Goal: Information Seeking & Learning: Learn about a topic

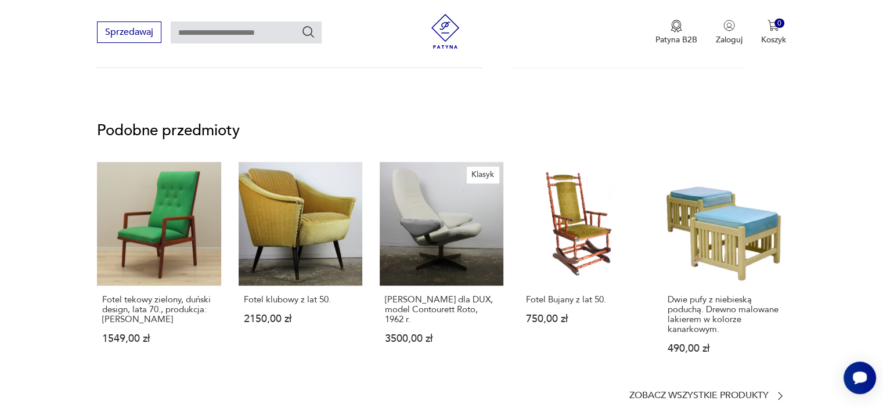
scroll to position [871, 0]
click at [332, 238] on link "Fotel klubowy z lat 50. 2150,00 zł" at bounding box center [301, 269] width 124 height 214
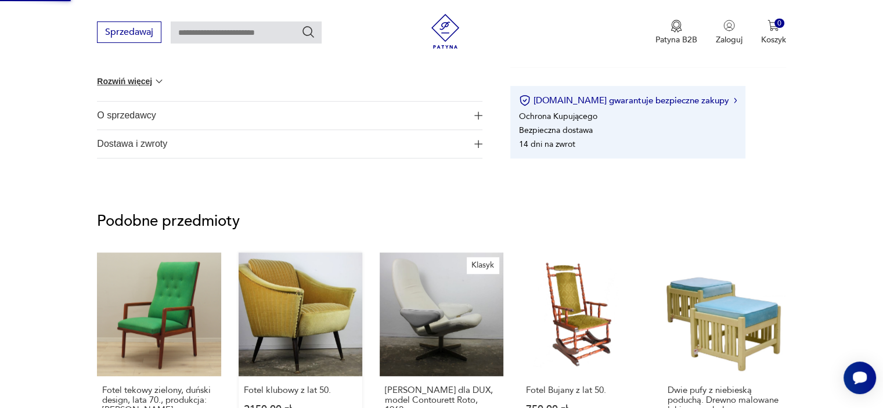
scroll to position [321, 0]
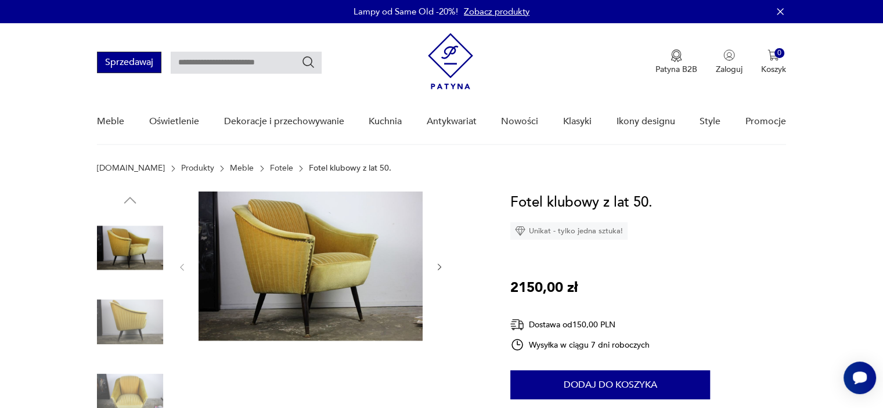
click at [130, 69] on button "Sprzedawaj" at bounding box center [129, 62] width 64 height 21
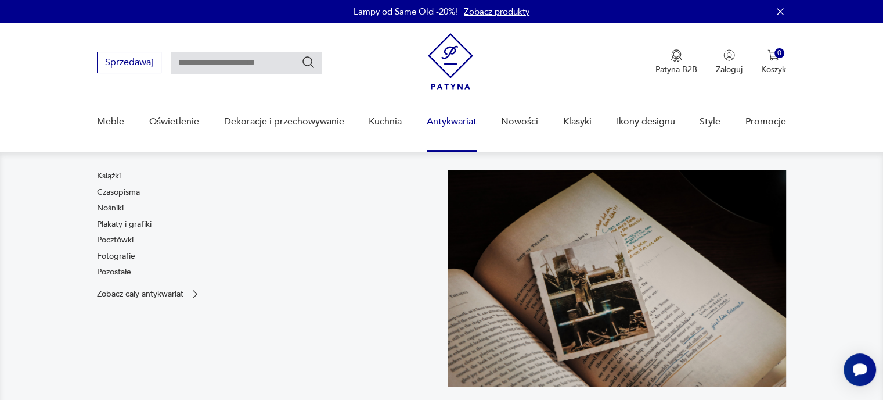
click at [462, 124] on link "Antykwariat" at bounding box center [452, 121] width 50 height 45
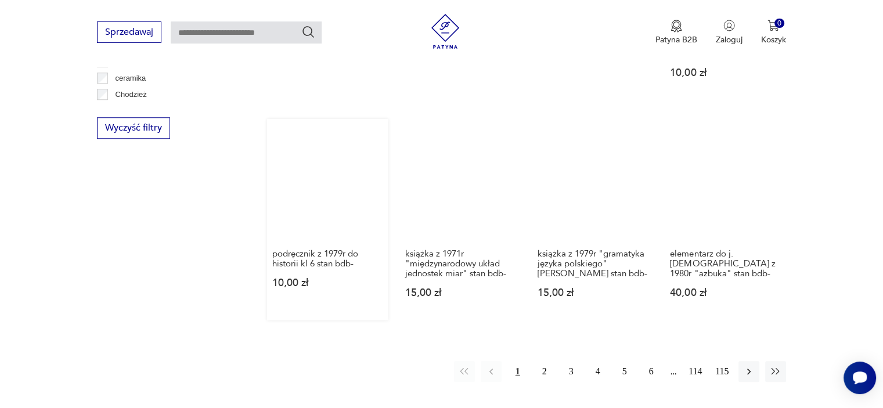
scroll to position [1178, 0]
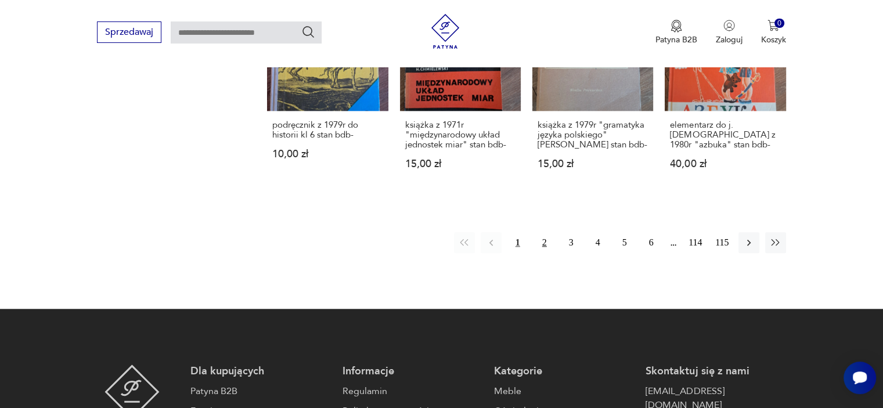
click at [544, 235] on button "2" at bounding box center [544, 242] width 21 height 21
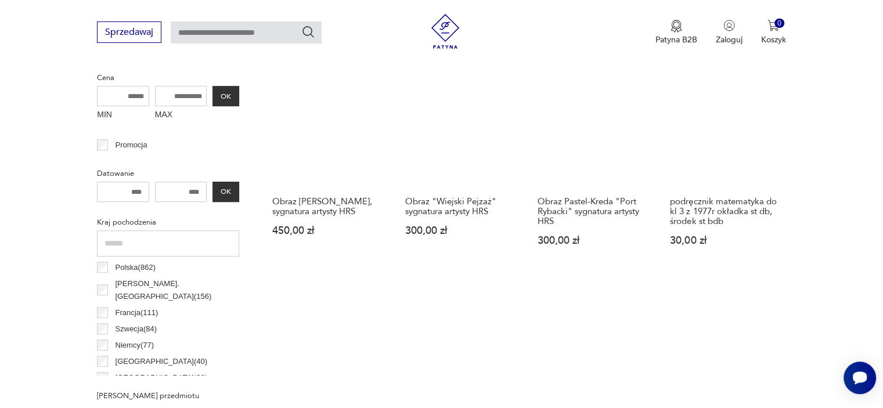
scroll to position [273, 0]
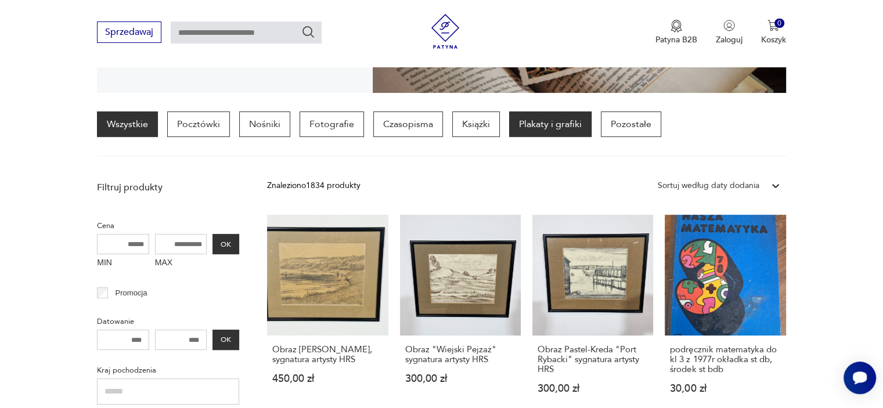
click at [550, 118] on p "Plakaty i grafiki" at bounding box center [550, 125] width 82 height 26
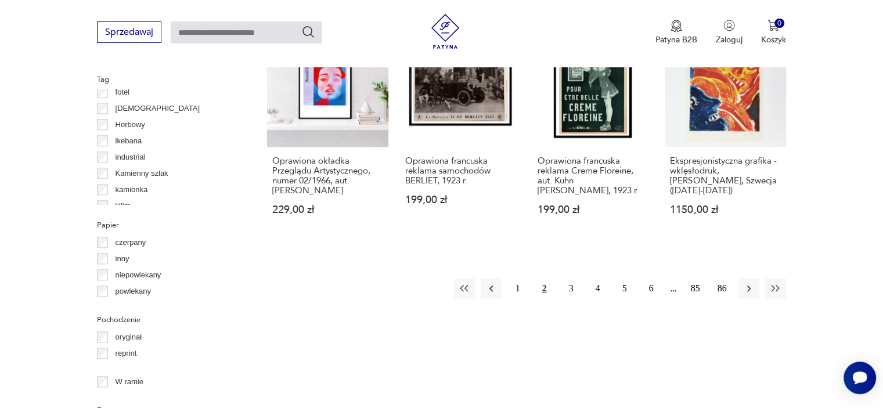
scroll to position [1203, 0]
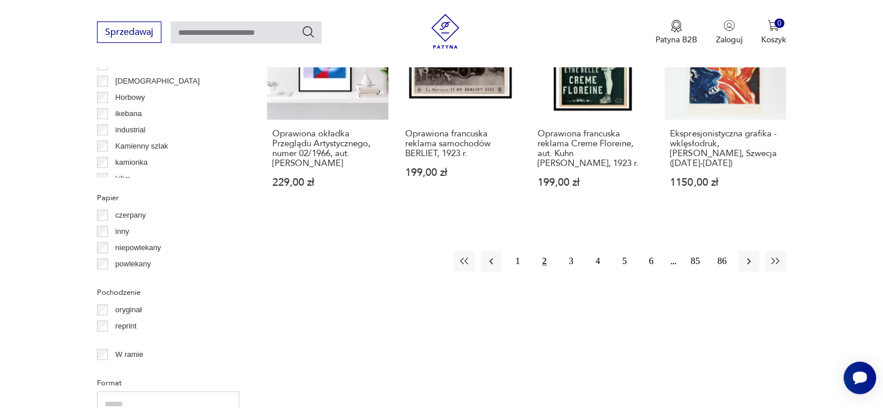
drag, startPoint x: 570, startPoint y: 240, endPoint x: 720, endPoint y: 312, distance: 166.3
click at [570, 251] on button "3" at bounding box center [571, 261] width 21 height 21
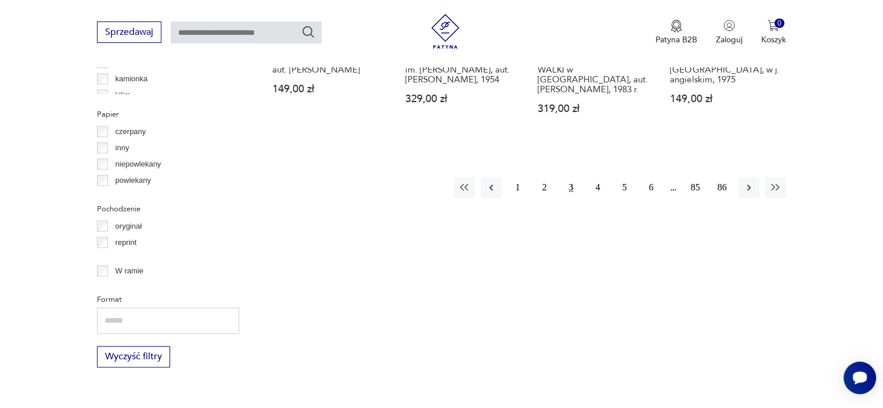
scroll to position [1318, 0]
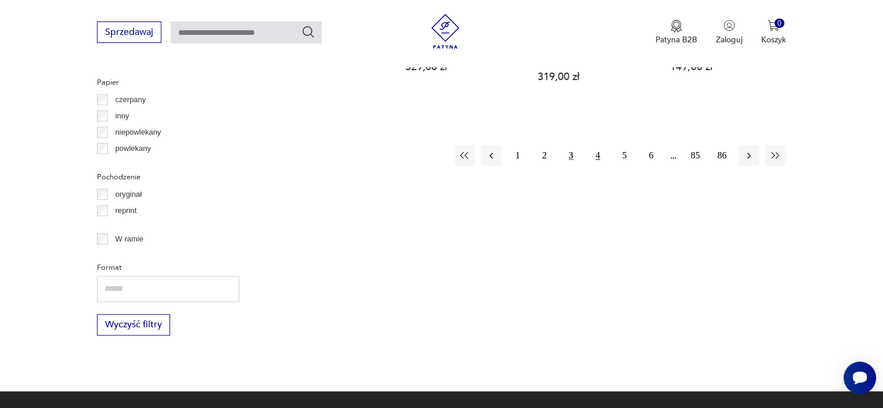
click at [595, 149] on button "4" at bounding box center [598, 155] width 21 height 21
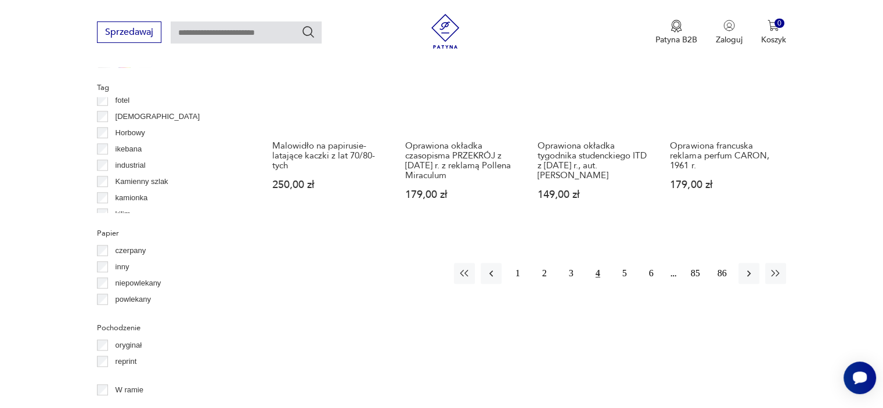
scroll to position [1202, 0]
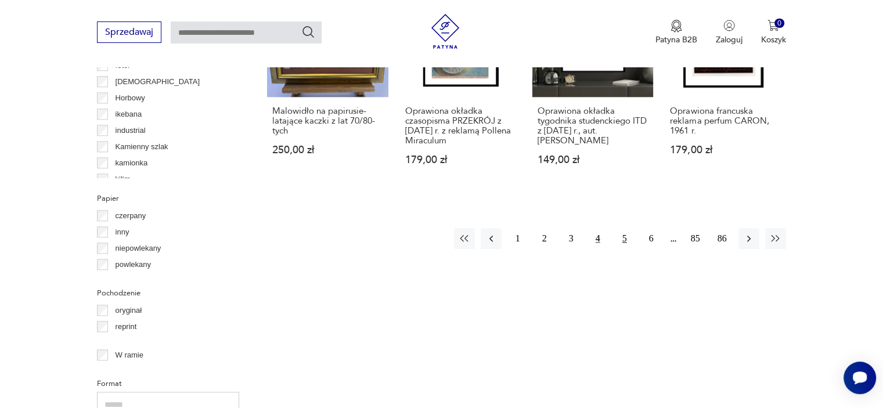
click at [627, 249] on button "5" at bounding box center [625, 238] width 21 height 21
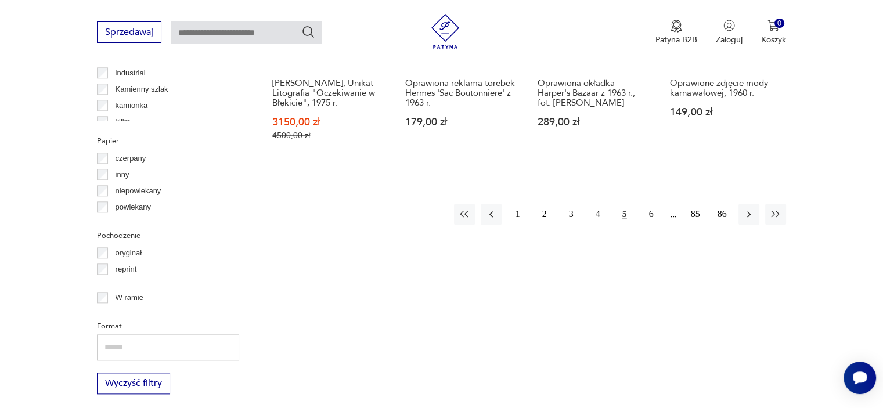
scroll to position [1260, 0]
click at [650, 203] on button "6" at bounding box center [651, 213] width 21 height 21
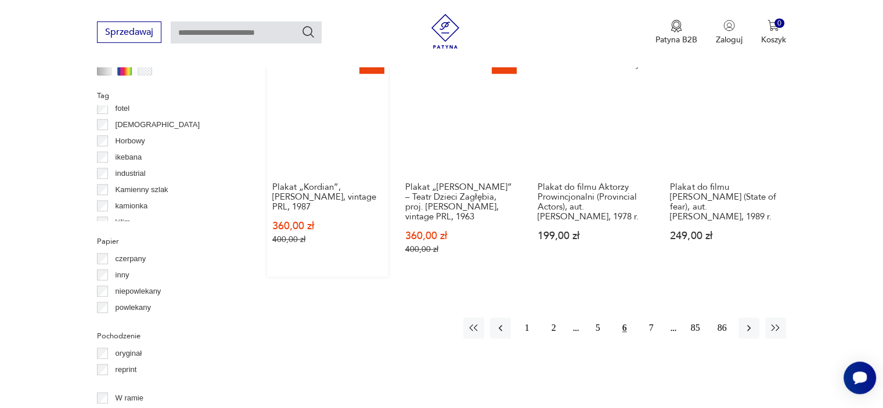
scroll to position [1260, 0]
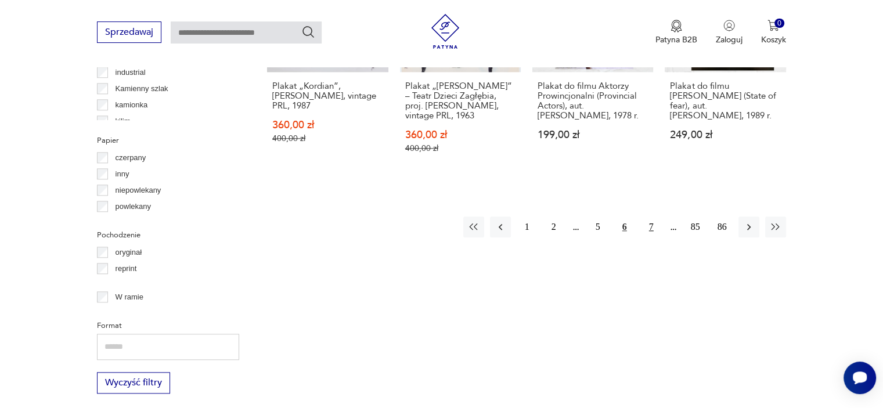
click at [651, 223] on button "7" at bounding box center [651, 227] width 21 height 21
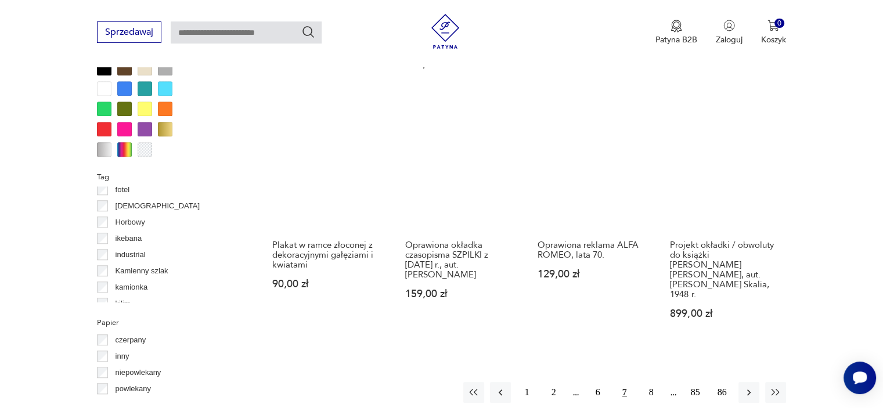
scroll to position [1202, 0]
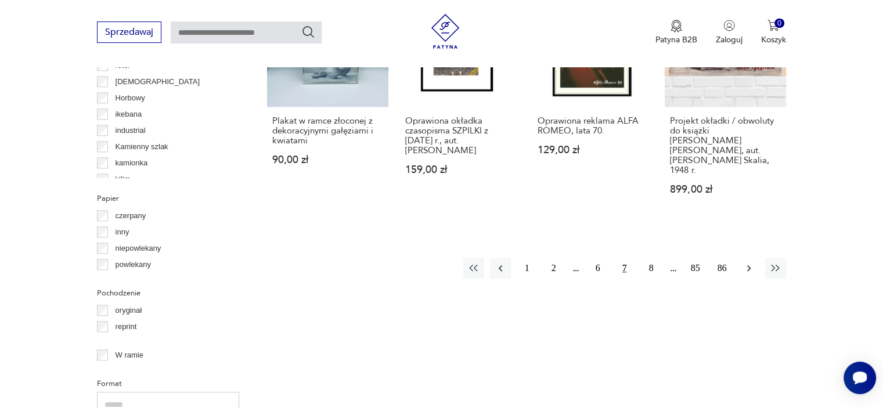
click at [749, 263] on icon "button" at bounding box center [749, 269] width 12 height 12
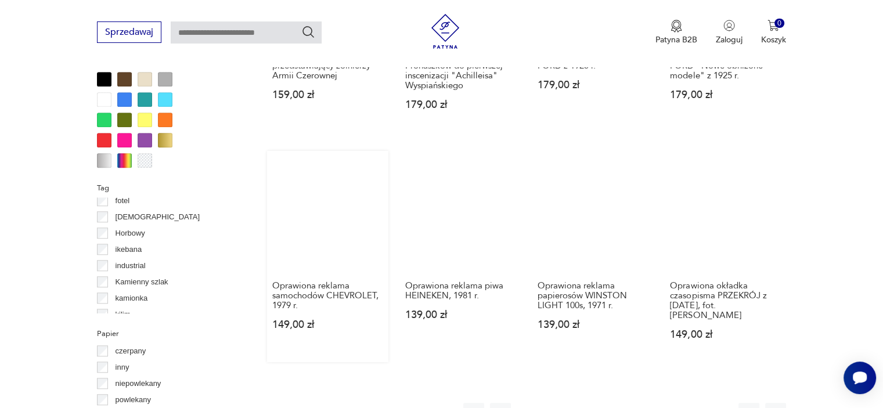
scroll to position [1086, 0]
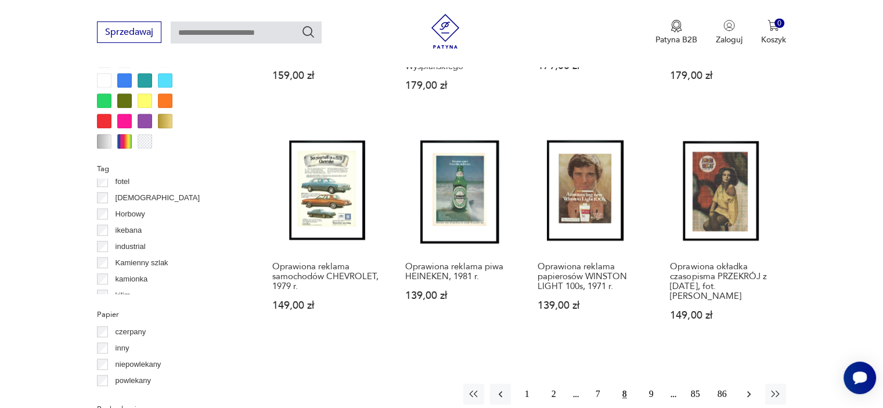
click at [749, 389] on icon "button" at bounding box center [749, 395] width 12 height 12
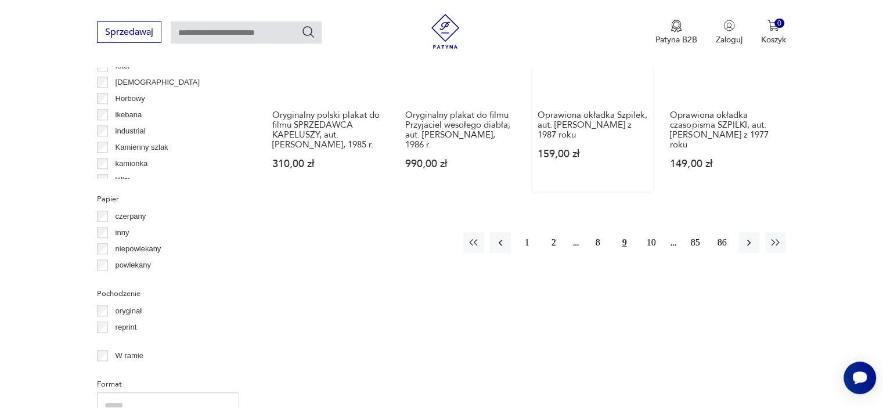
scroll to position [1203, 0]
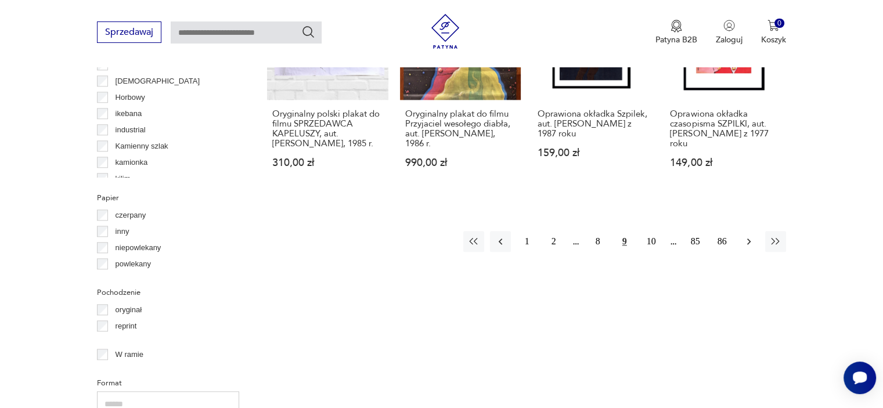
click at [752, 236] on icon "button" at bounding box center [749, 242] width 12 height 12
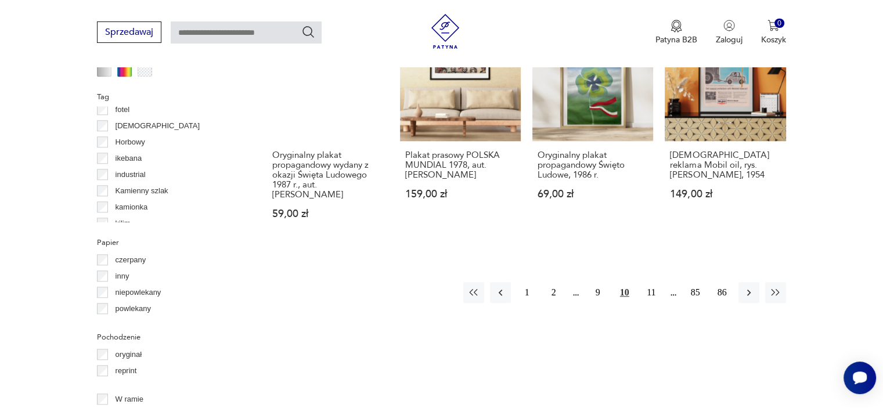
scroll to position [1202, 0]
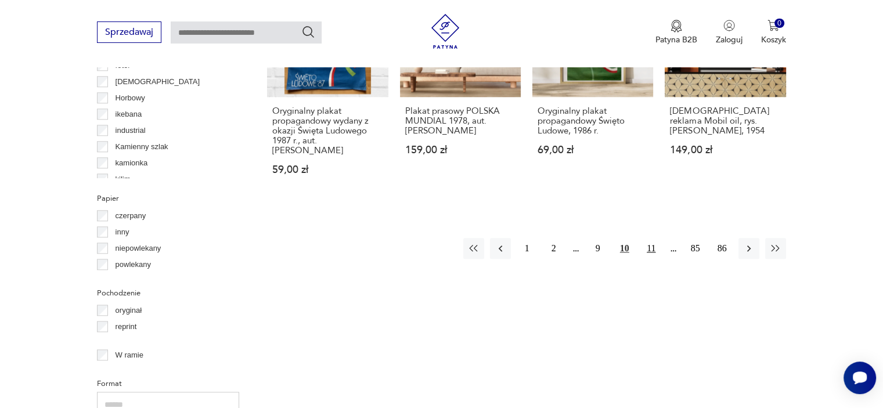
click at [651, 238] on button "11" at bounding box center [651, 248] width 21 height 21
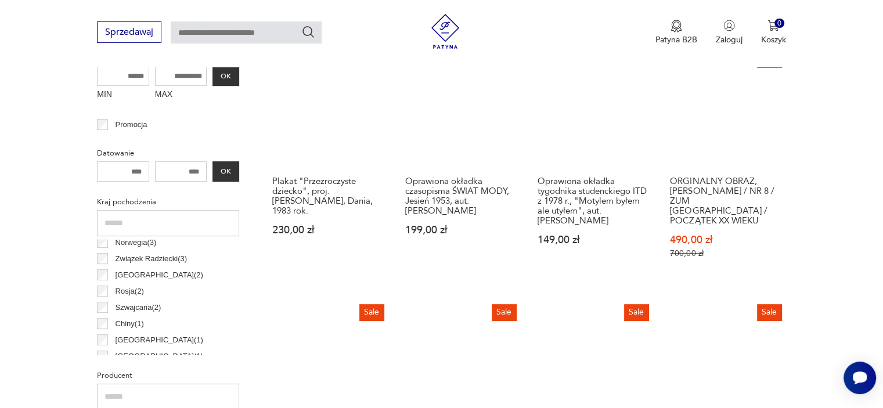
scroll to position [331, 0]
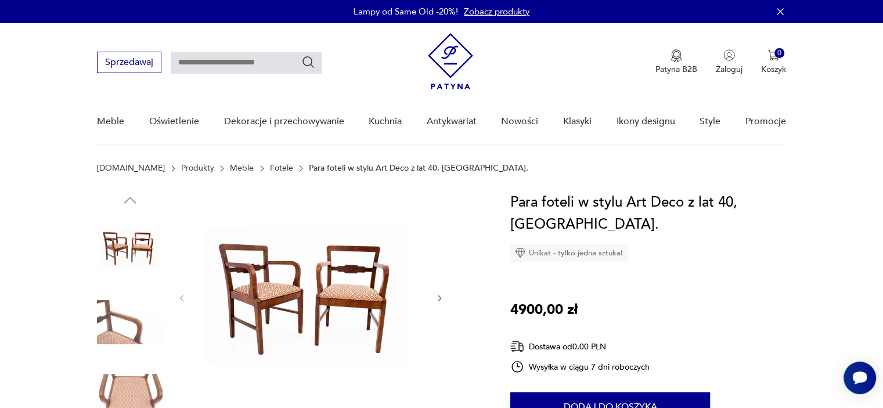
click at [439, 301] on icon "button" at bounding box center [440, 299] width 10 height 10
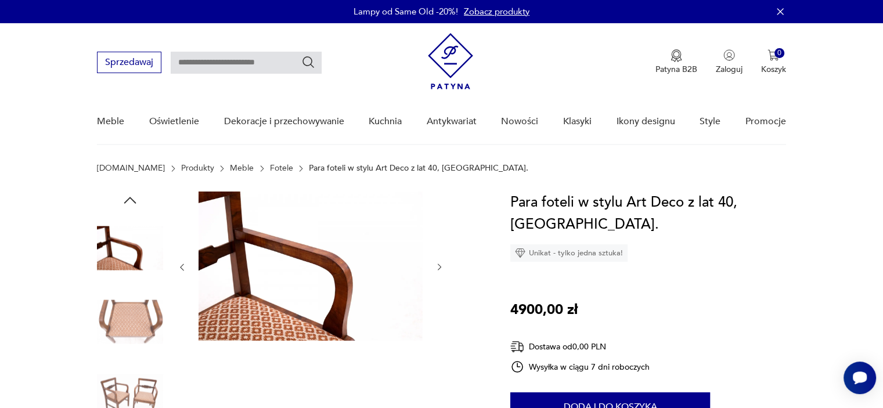
click at [439, 301] on div at bounding box center [310, 268] width 267 height 152
